Goal: Download file/media

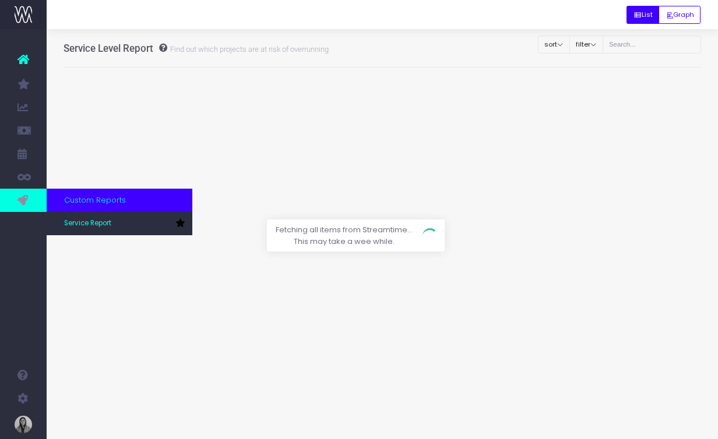
click at [27, 204] on icon at bounding box center [23, 200] width 12 height 13
click at [73, 225] on span "Service Report" at bounding box center [87, 224] width 47 height 10
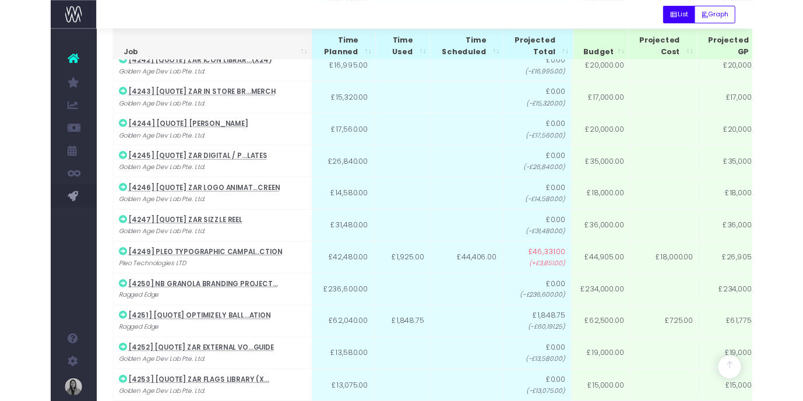
scroll to position [11335, 0]
